Goal: Find specific page/section: Find specific page/section

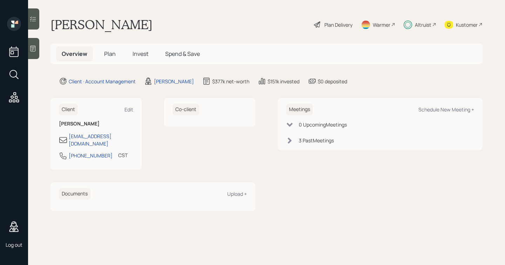
click at [139, 56] on span "Invest" at bounding box center [141, 54] width 16 height 8
